Goal: Information Seeking & Learning: Learn about a topic

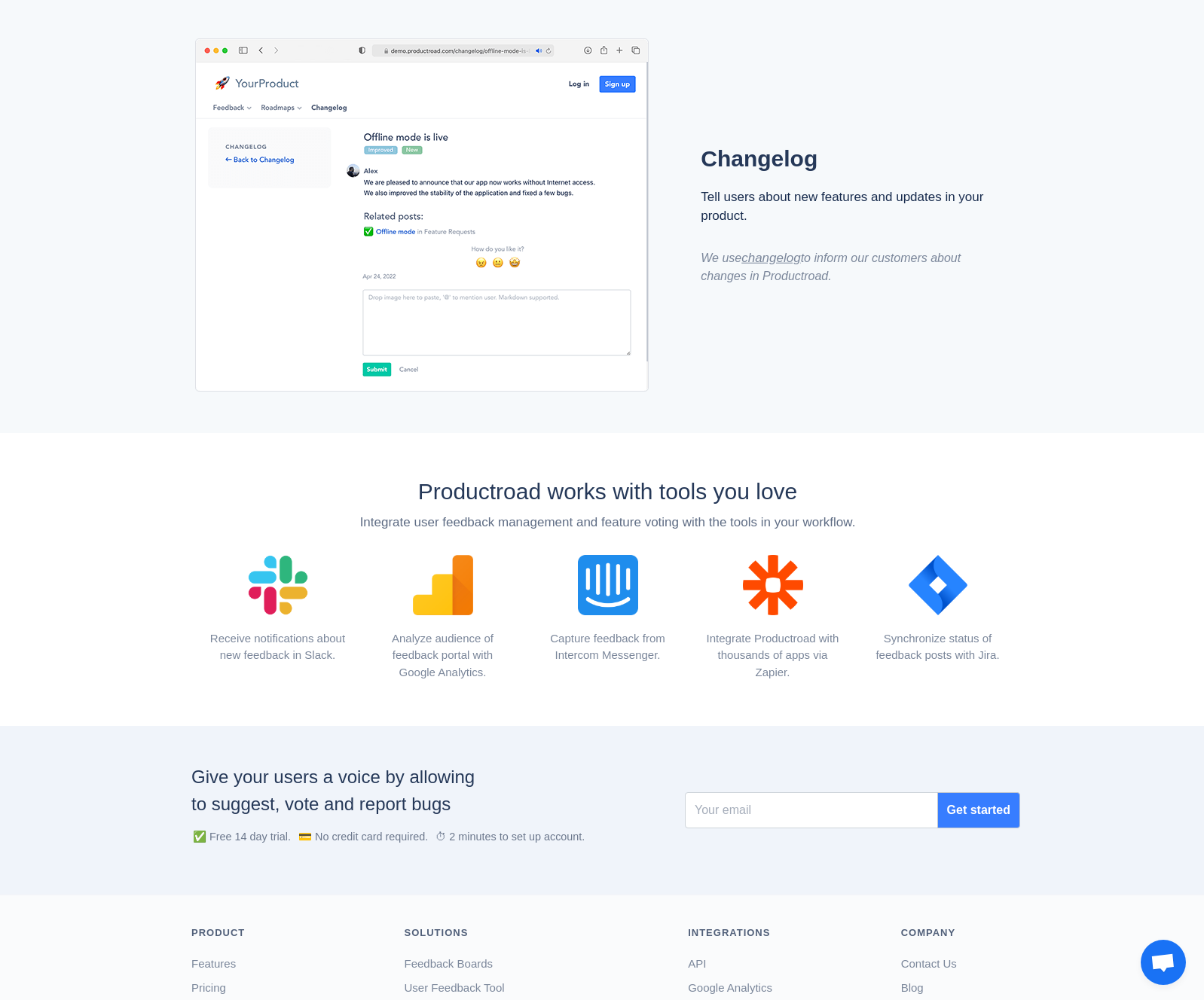
scroll to position [1468, 0]
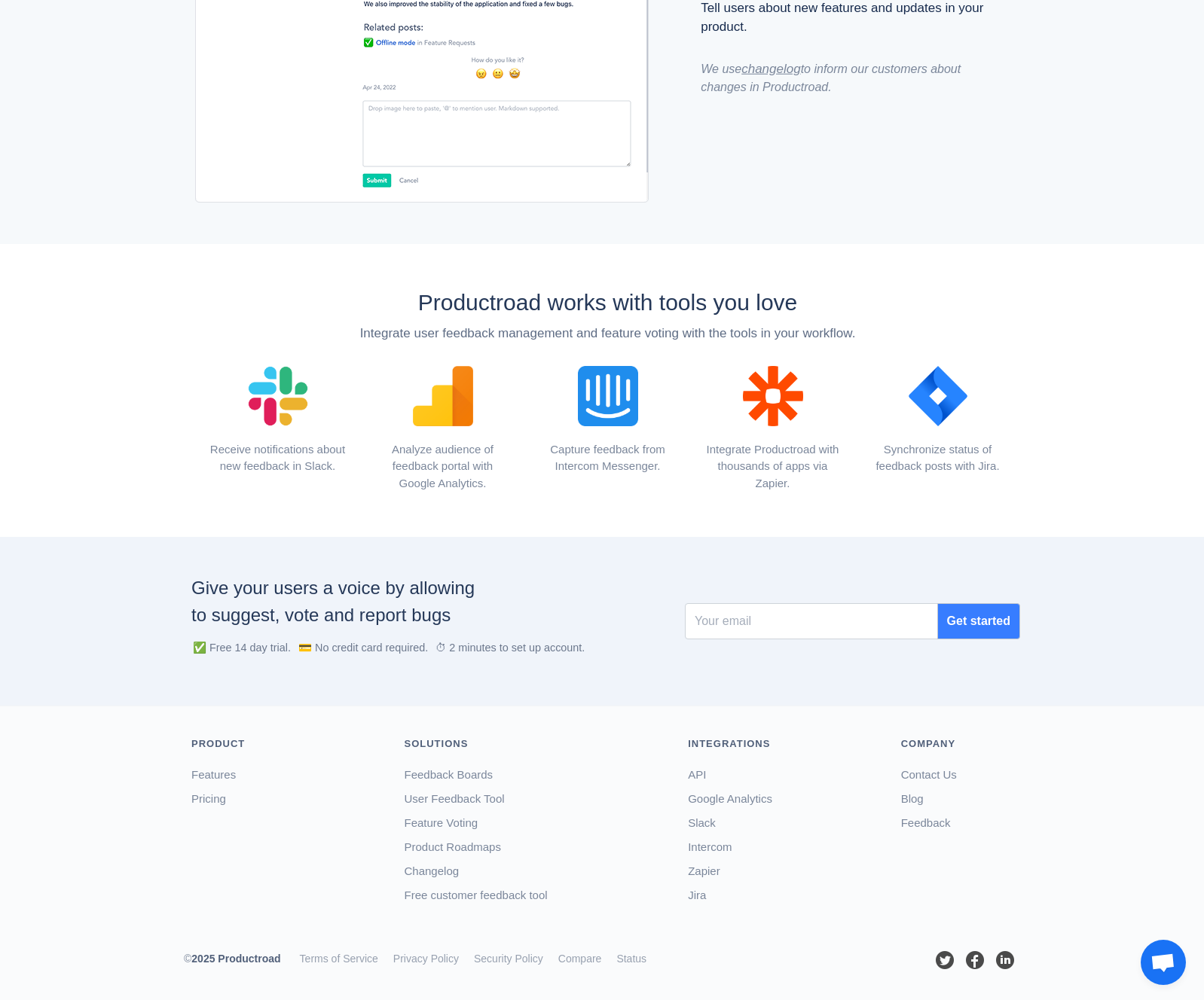
click at [897, 274] on div "Productroad works with tools you love Integrate user feedback management and fe…" at bounding box center [607, 316] width 847 height 84
click at [503, 807] on div "User Feedback Tool" at bounding box center [535, 799] width 262 height 24
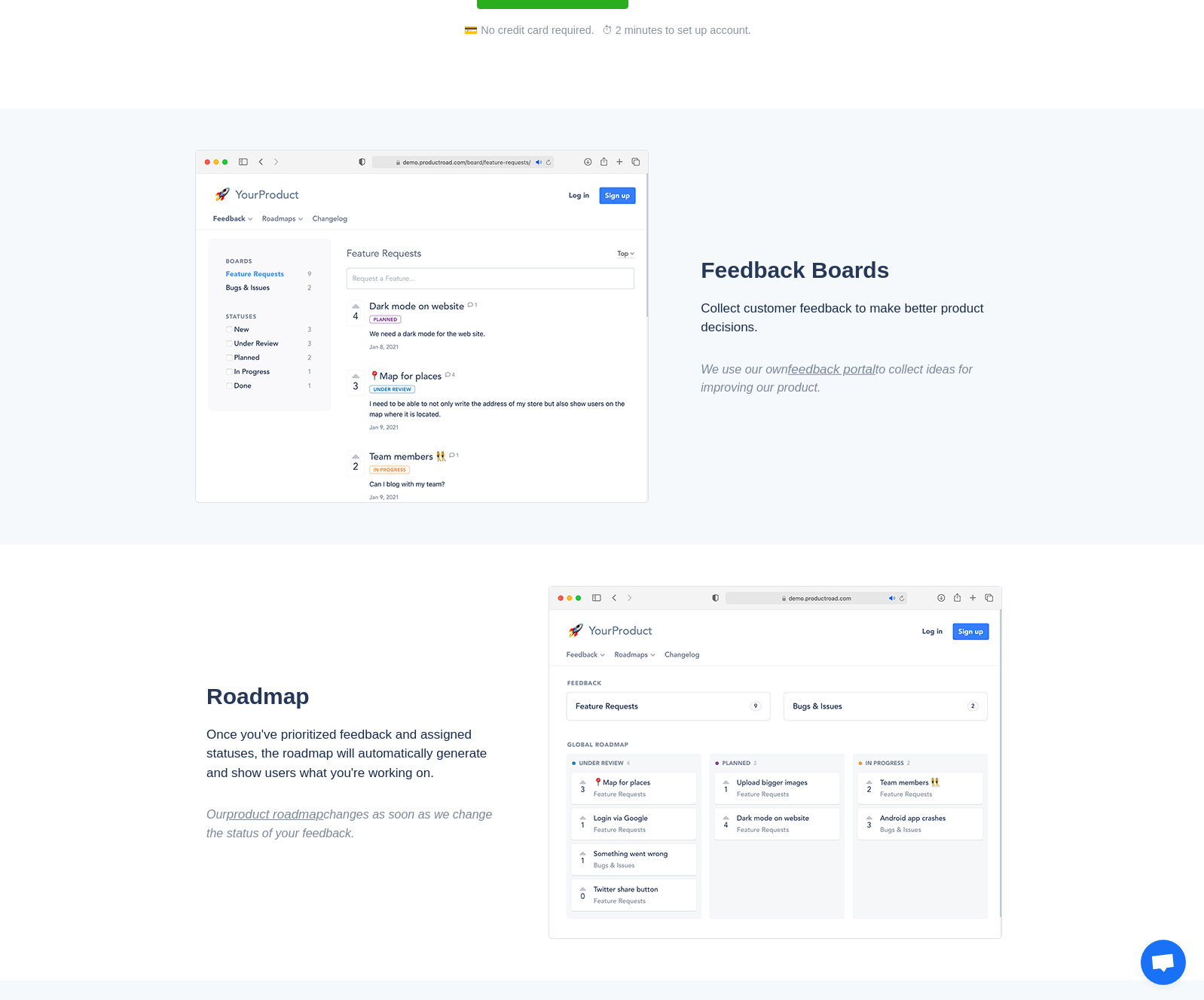
scroll to position [0, 0]
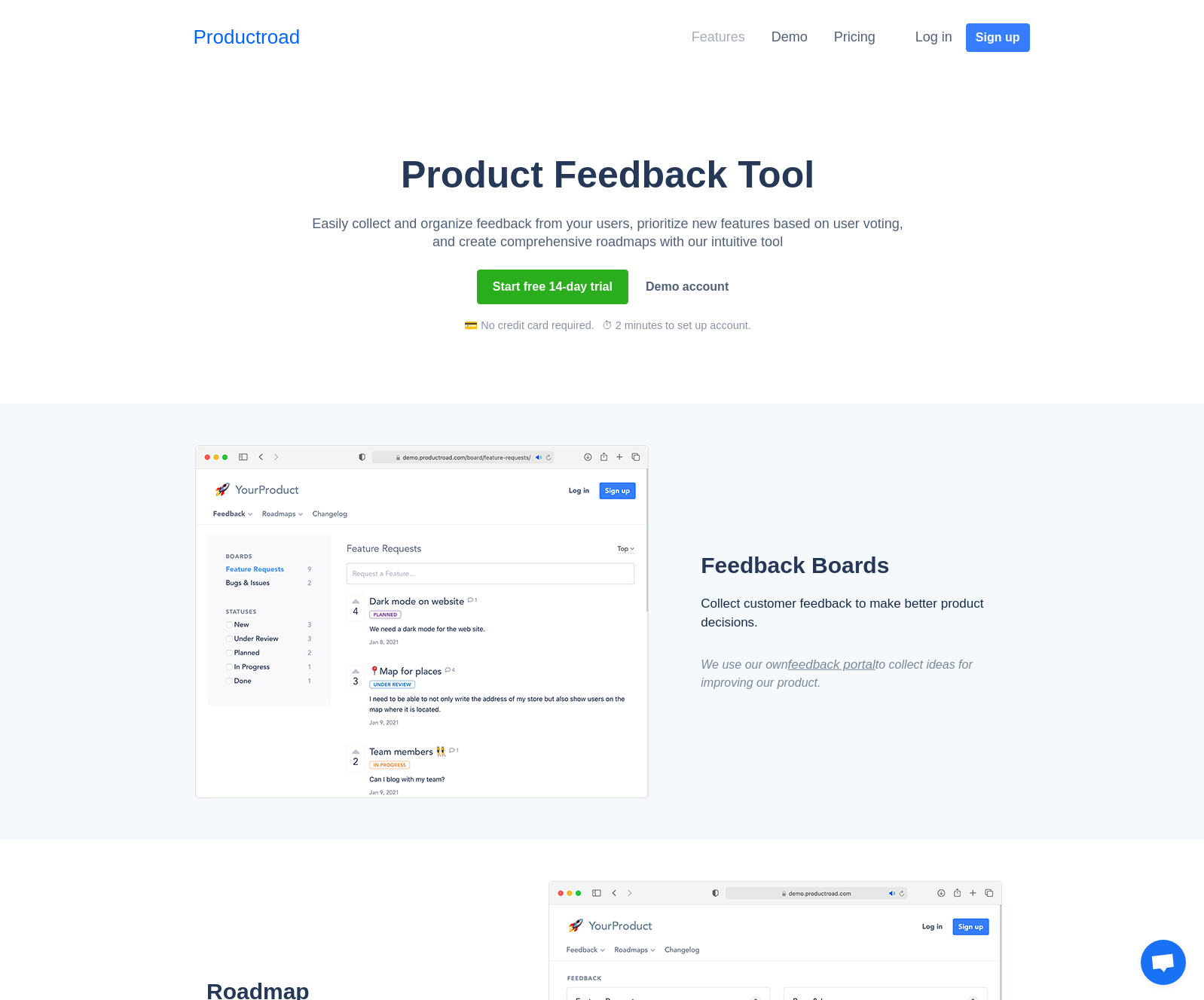
click at [728, 40] on link "Features" at bounding box center [718, 36] width 54 height 15
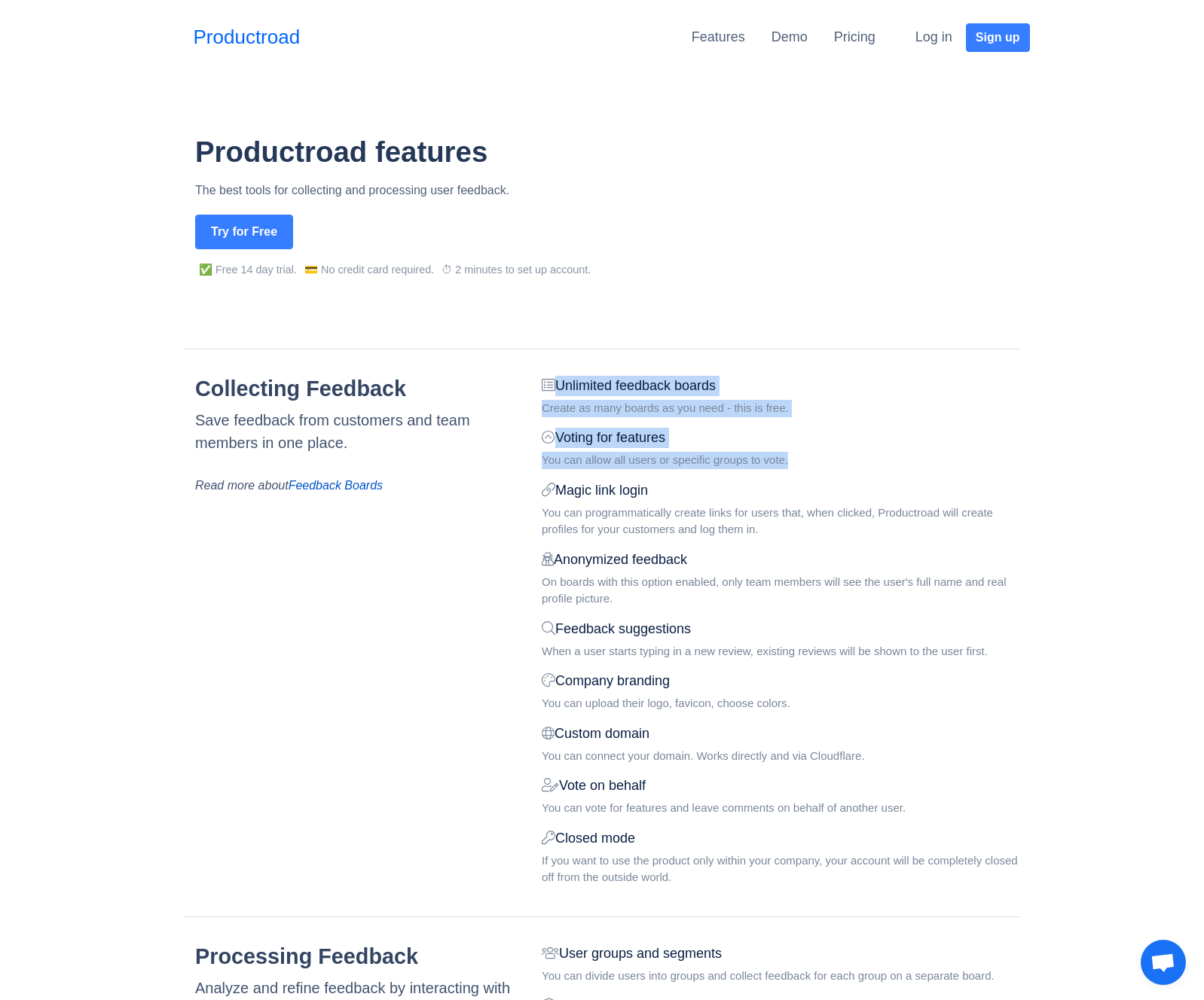
drag, startPoint x: 801, startPoint y: 465, endPoint x: 537, endPoint y: 380, distance: 277.3
click at [537, 380] on div "Unlimited feedback boards Create as many boards as you need - this is free. Vot…" at bounding box center [780, 636] width 501 height 522
click at [976, 426] on div "Unlimited feedback boards Create as many boards as you need - this is free. Vot…" at bounding box center [780, 636] width 501 height 522
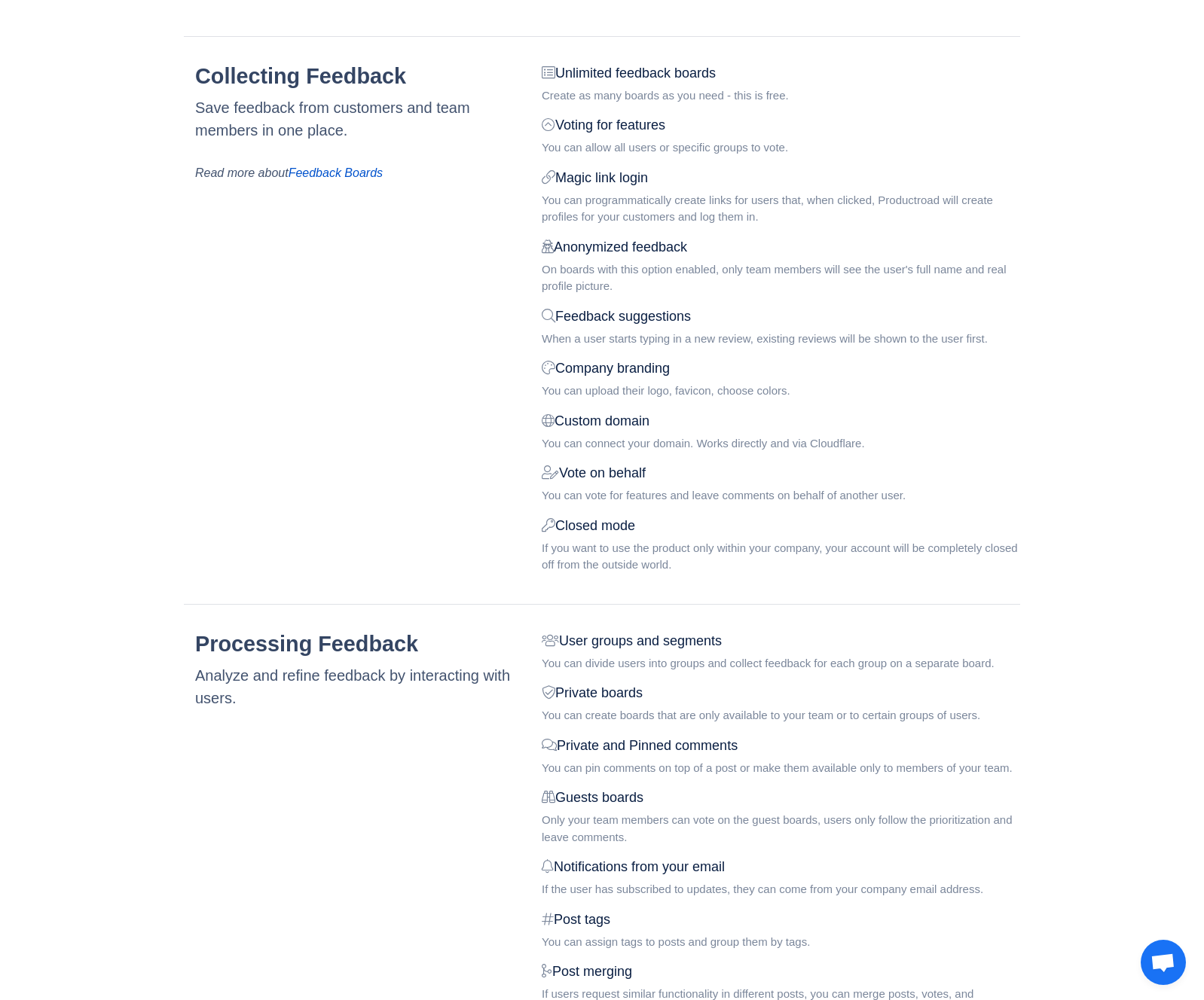
scroll to position [294, 0]
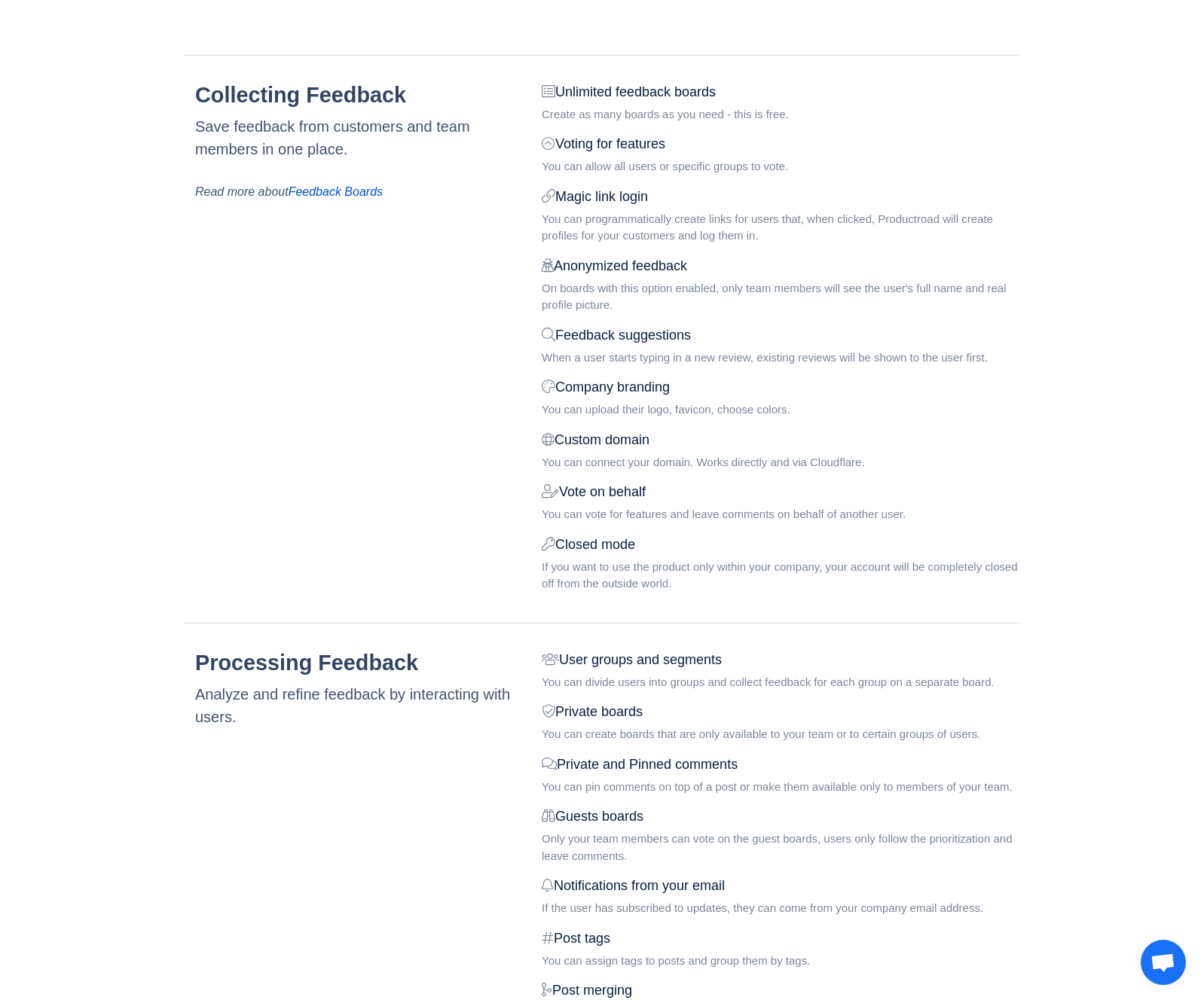
click at [671, 223] on div "You can programmatically create links for users that, when clicked, Productroad…" at bounding box center [780, 228] width 478 height 34
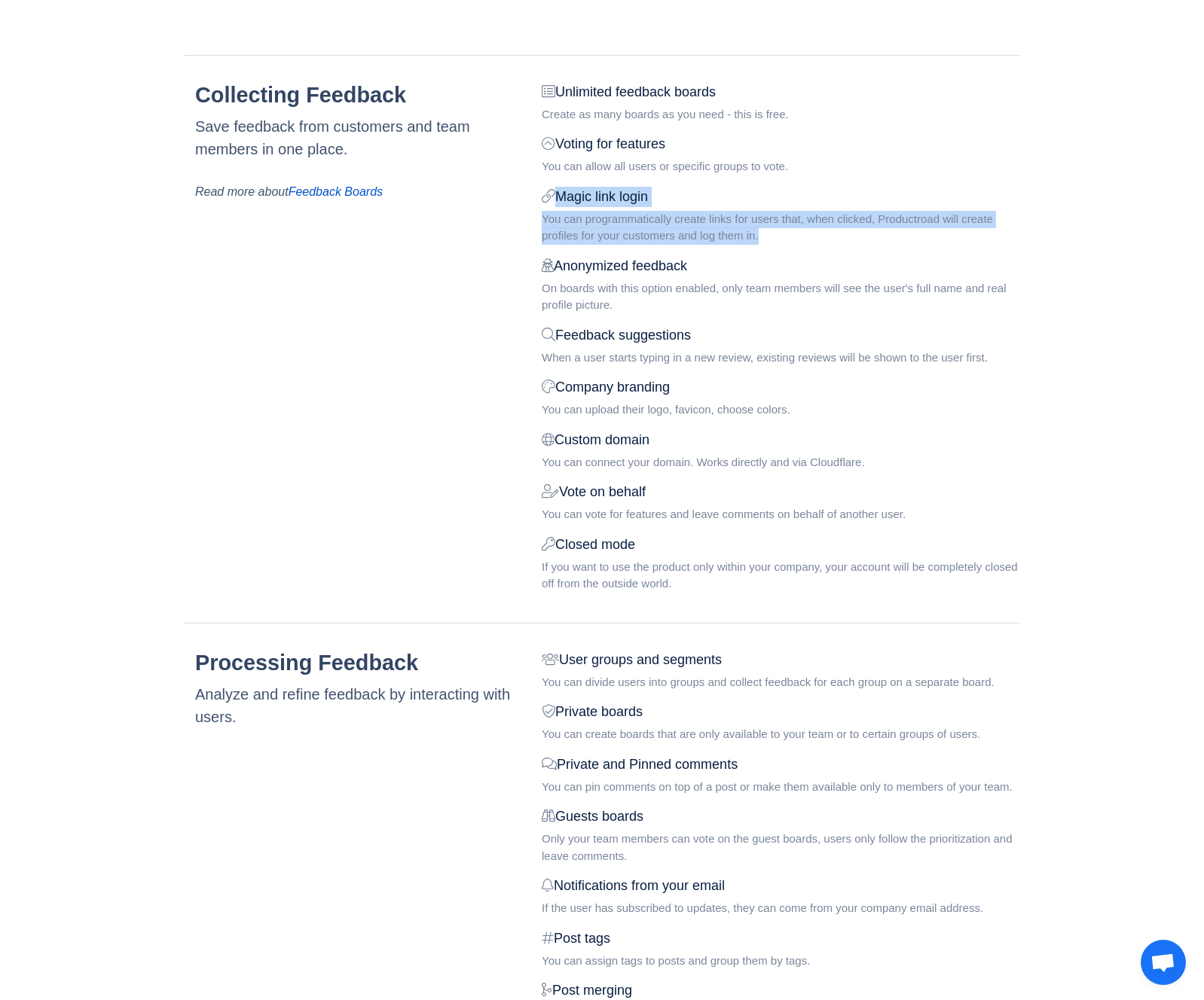
drag, startPoint x: 816, startPoint y: 244, endPoint x: 538, endPoint y: 189, distance: 283.4
click at [538, 189] on div "Unlimited feedback boards Create as many boards as you need - this is free. Vot…" at bounding box center [780, 343] width 501 height 522
